Goal: Information Seeking & Learning: Compare options

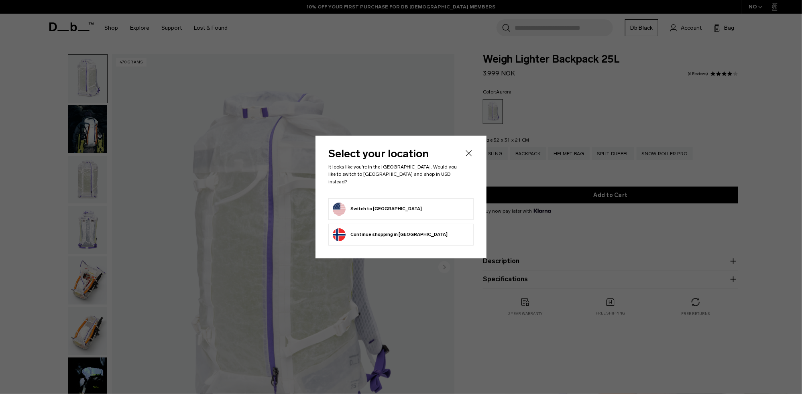
click at [411, 204] on form "Switch to United States" at bounding box center [401, 209] width 136 height 13
click at [364, 204] on button "Switch to United States" at bounding box center [377, 209] width 89 height 13
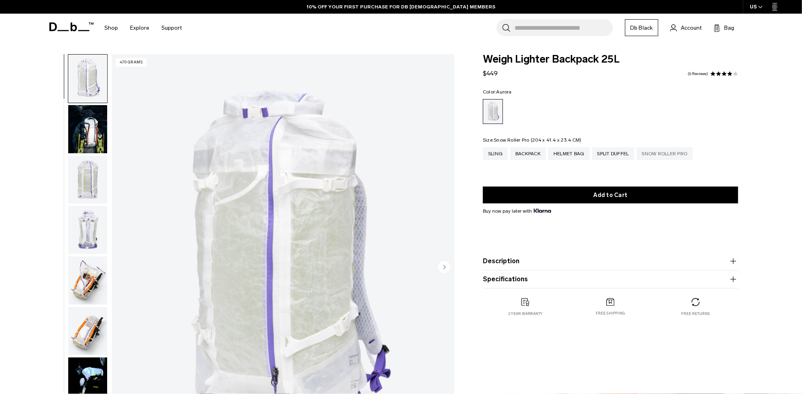
click at [662, 156] on div "Snow Roller Pro" at bounding box center [665, 153] width 56 height 13
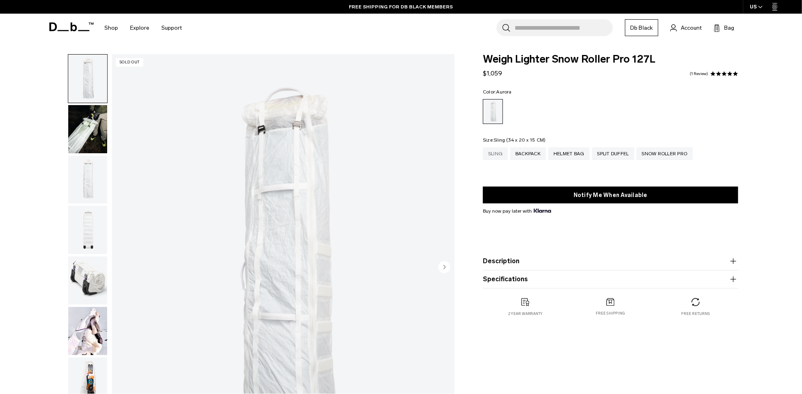
click at [492, 156] on div "Sling" at bounding box center [495, 153] width 25 height 13
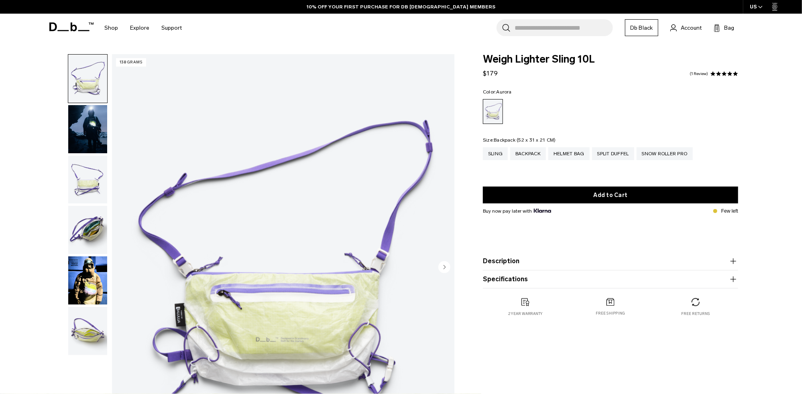
click at [525, 155] on div "Backpack" at bounding box center [528, 153] width 36 height 13
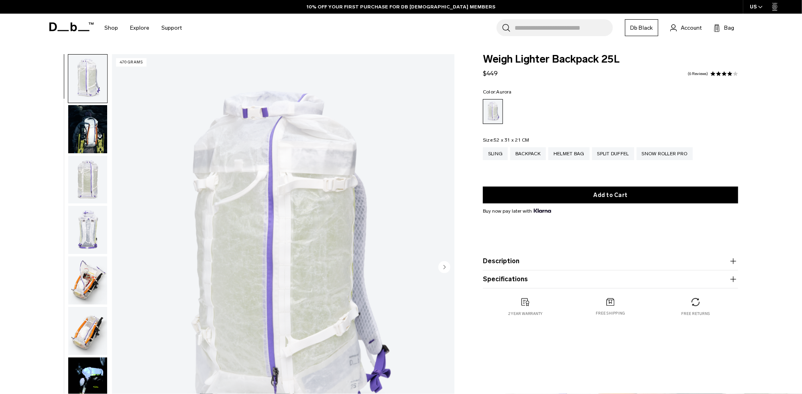
click at [78, 173] on img "button" at bounding box center [87, 180] width 39 height 48
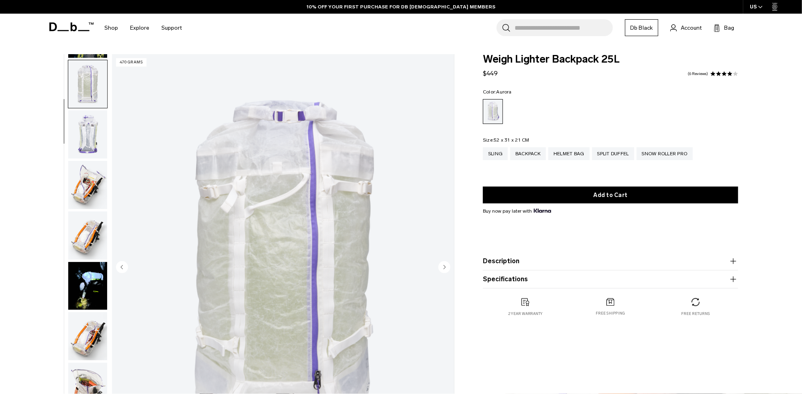
scroll to position [101, 0]
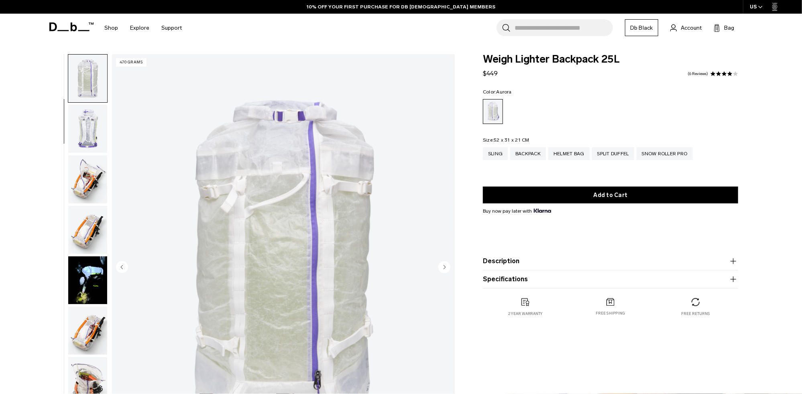
click at [88, 186] on img "button" at bounding box center [87, 179] width 39 height 48
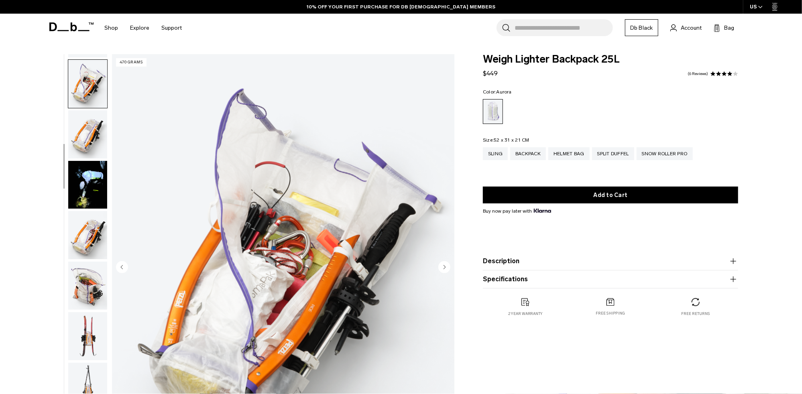
scroll to position [202, 0]
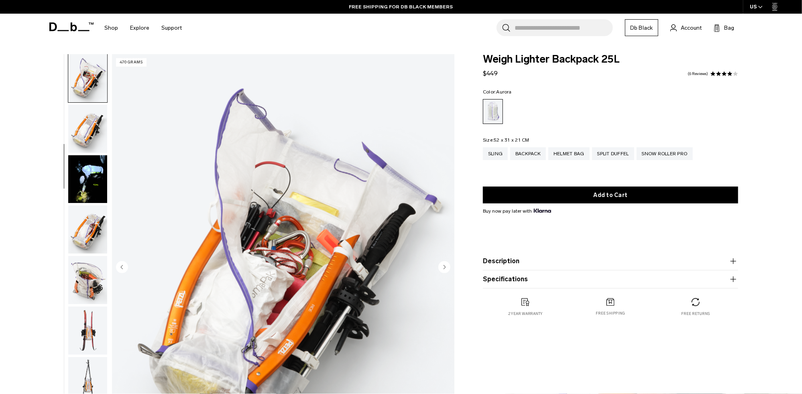
drag, startPoint x: 86, startPoint y: 266, endPoint x: 81, endPoint y: 264, distance: 5.5
click at [86, 265] on img "button" at bounding box center [87, 280] width 39 height 48
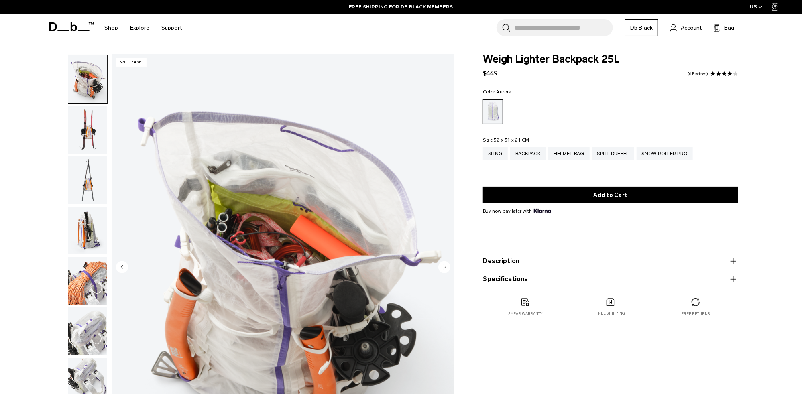
scroll to position [404, 0]
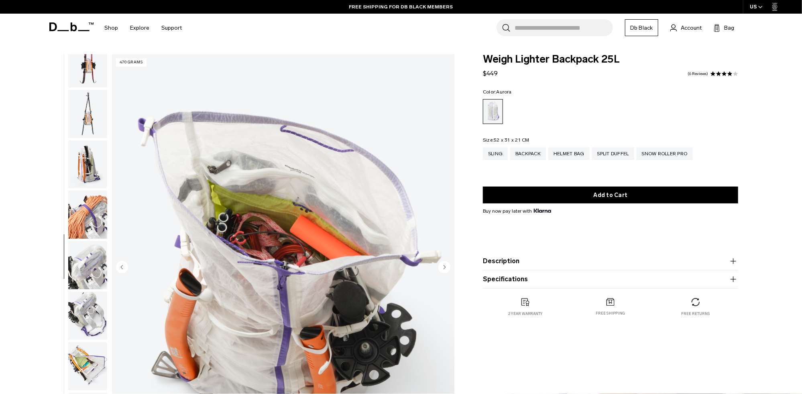
click at [82, 275] on img "button" at bounding box center [87, 265] width 39 height 48
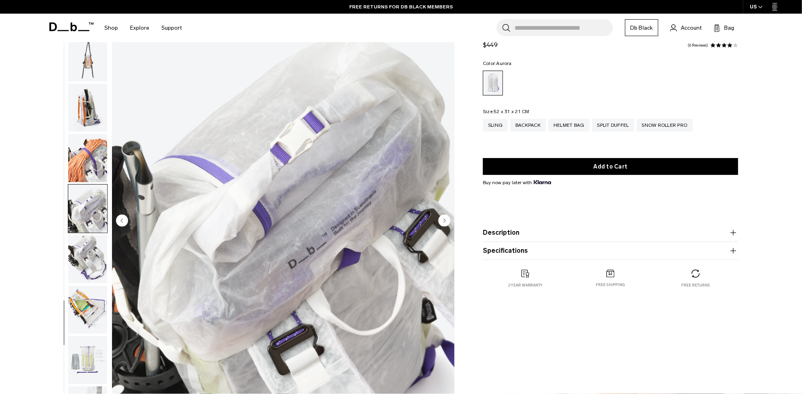
scroll to position [71, 0]
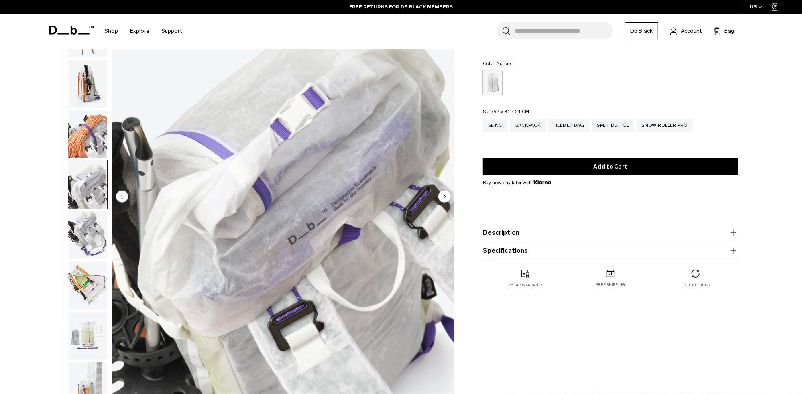
click at [92, 248] on img "button" at bounding box center [87, 235] width 39 height 48
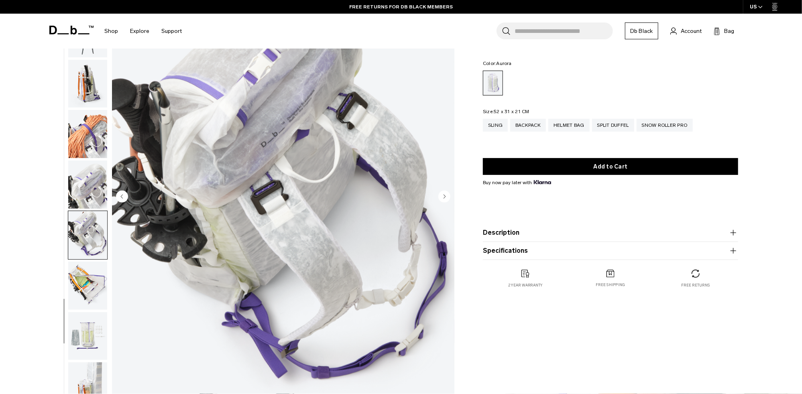
click at [92, 279] on img "button" at bounding box center [87, 286] width 39 height 48
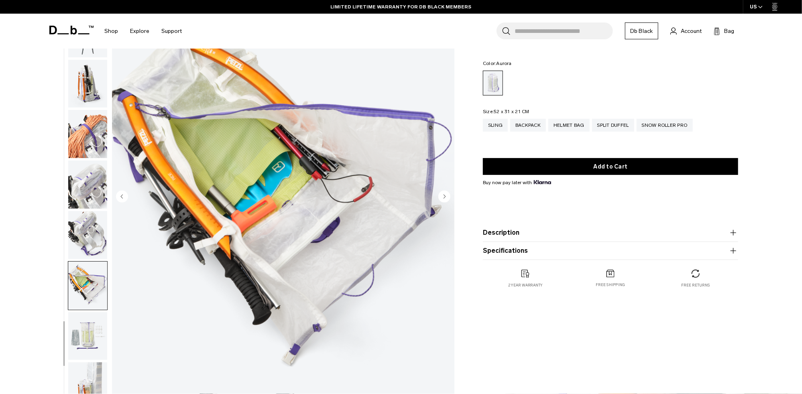
click at [84, 316] on img "button" at bounding box center [87, 336] width 39 height 48
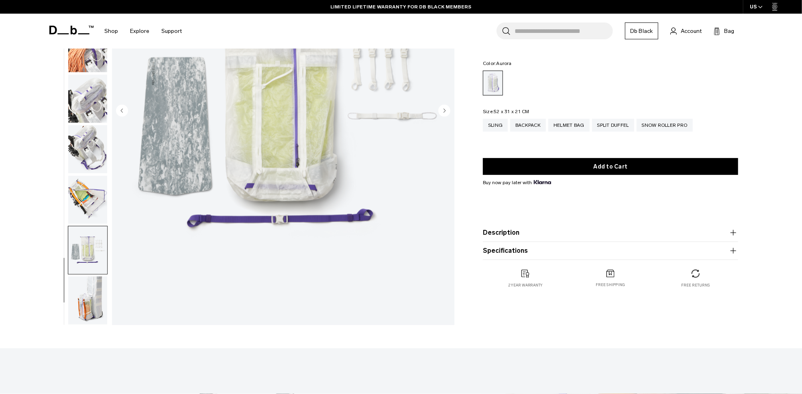
scroll to position [166, 0]
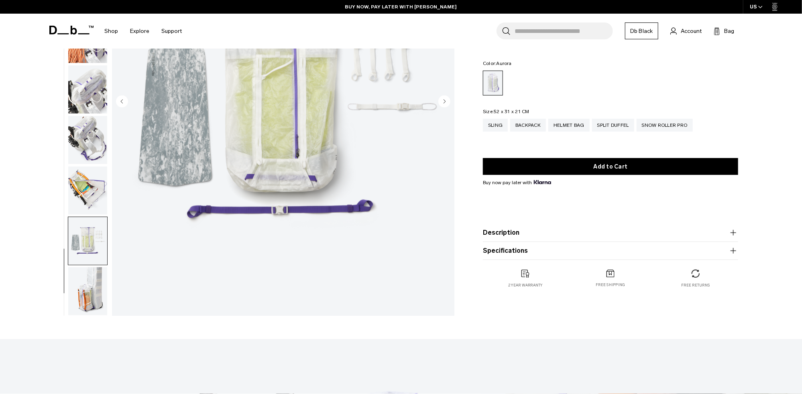
click at [543, 238] on button "Description" at bounding box center [610, 233] width 255 height 10
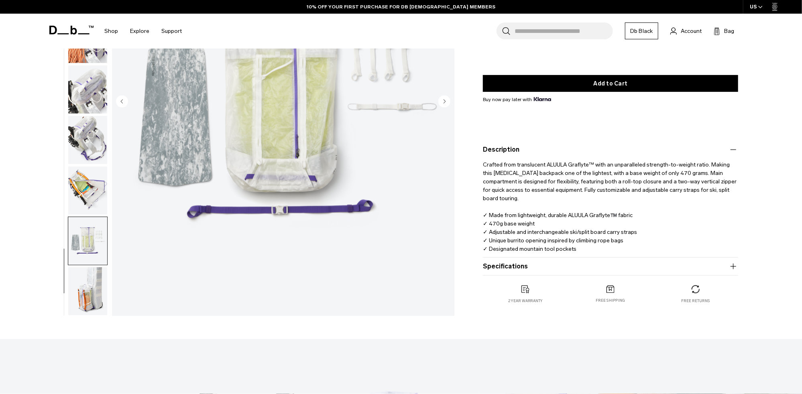
click at [560, 268] on button "Specifications" at bounding box center [610, 267] width 255 height 10
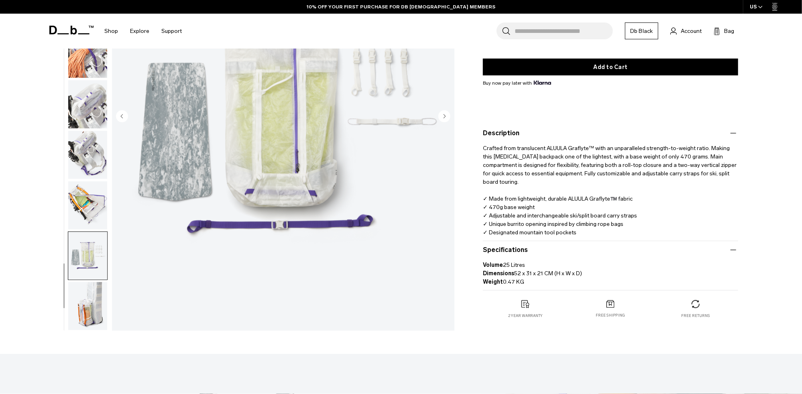
scroll to position [0, 0]
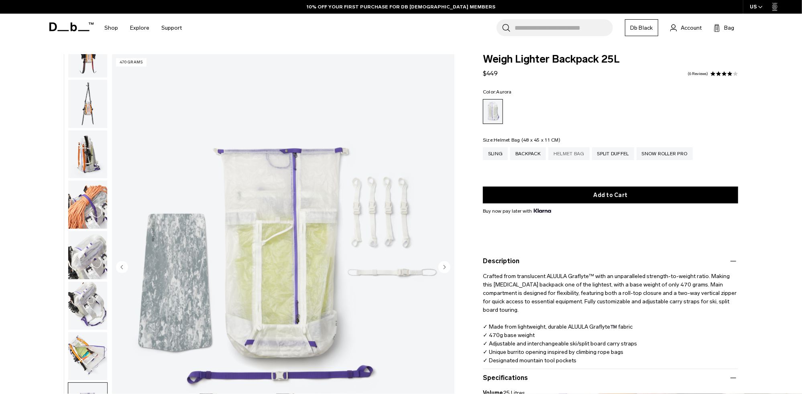
click at [570, 153] on div "Helmet Bag" at bounding box center [568, 153] width 41 height 13
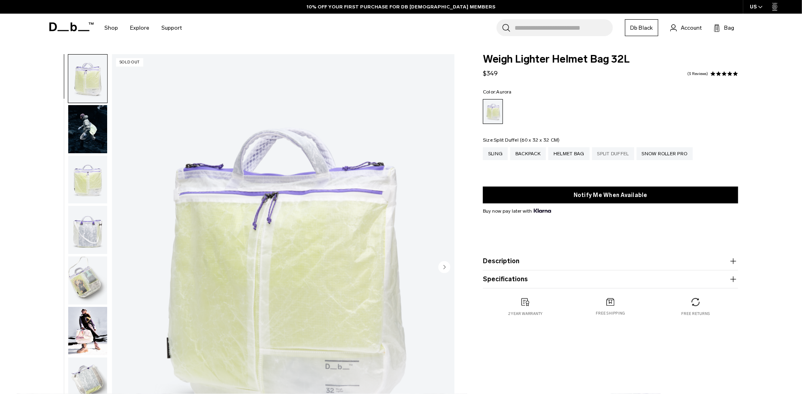
click at [623, 154] on div "Split Duffel" at bounding box center [613, 153] width 42 height 13
